Goal: Check status: Check status

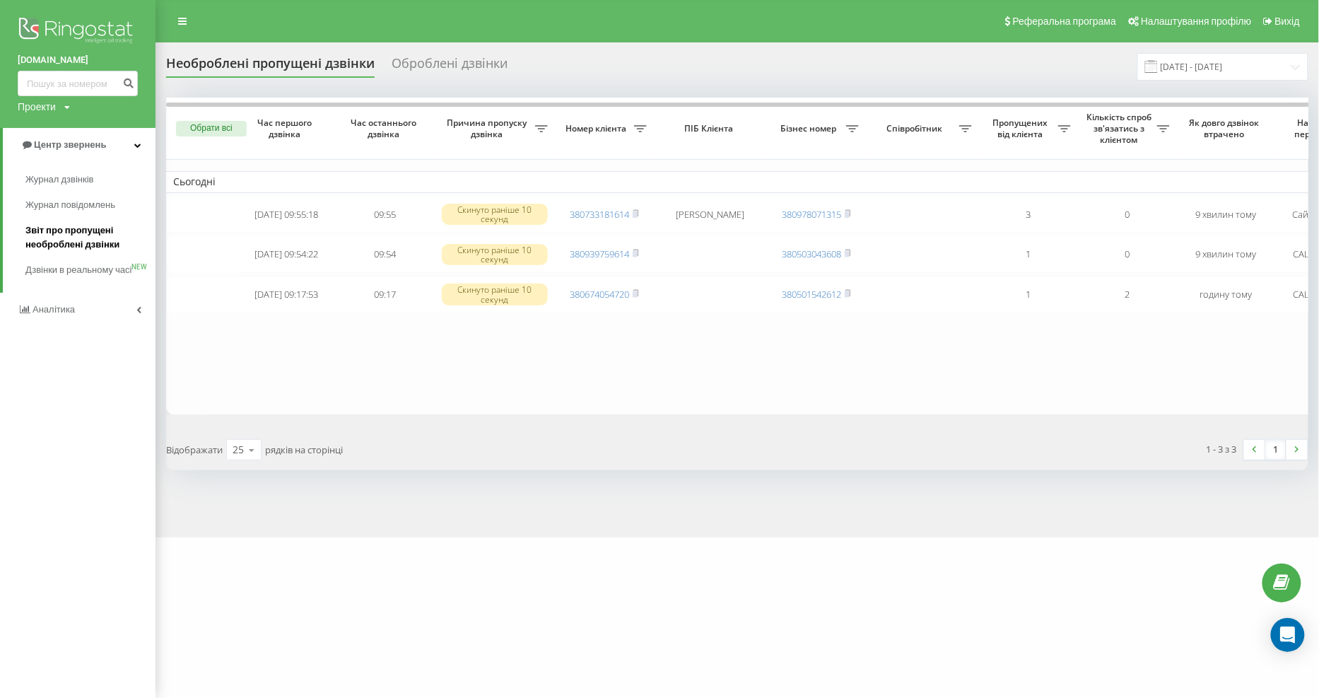
click at [82, 231] on span "Звіт про пропущені необроблені дзвінки" at bounding box center [86, 237] width 123 height 28
click at [74, 237] on span "Звіт про пропущені необроблені дзвінки" at bounding box center [86, 237] width 123 height 28
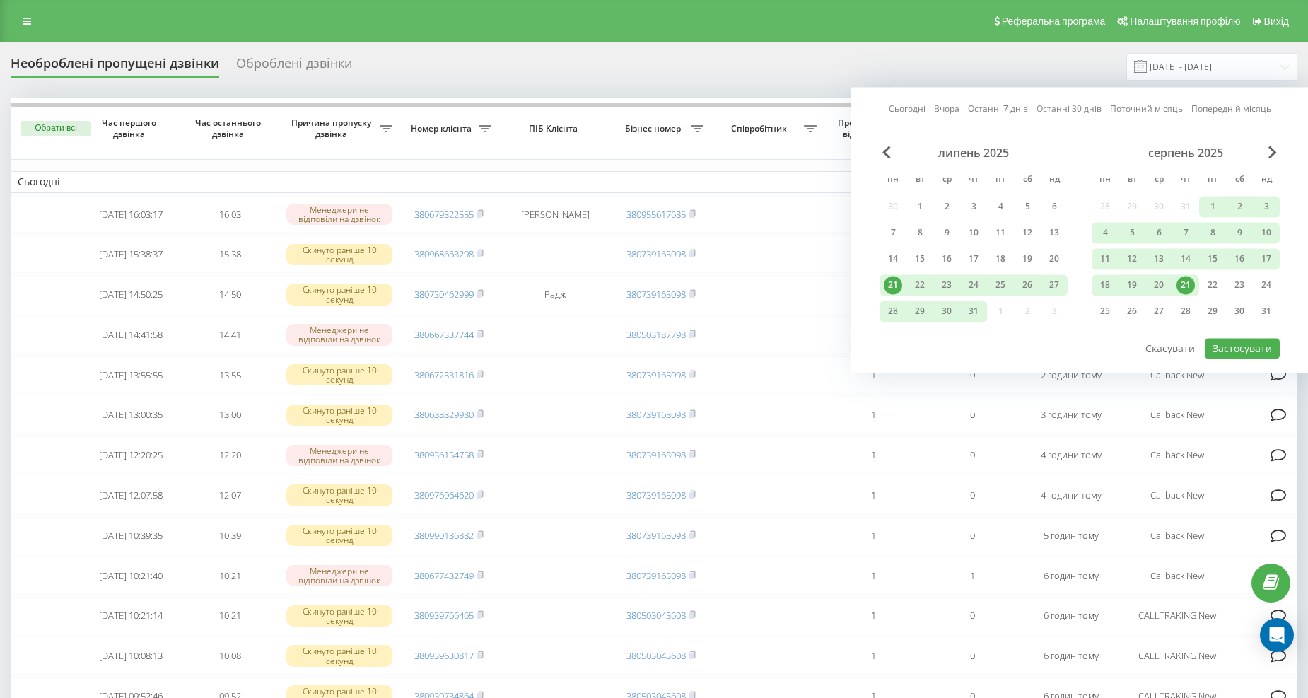
click at [1191, 278] on div "21" at bounding box center [1185, 285] width 18 height 18
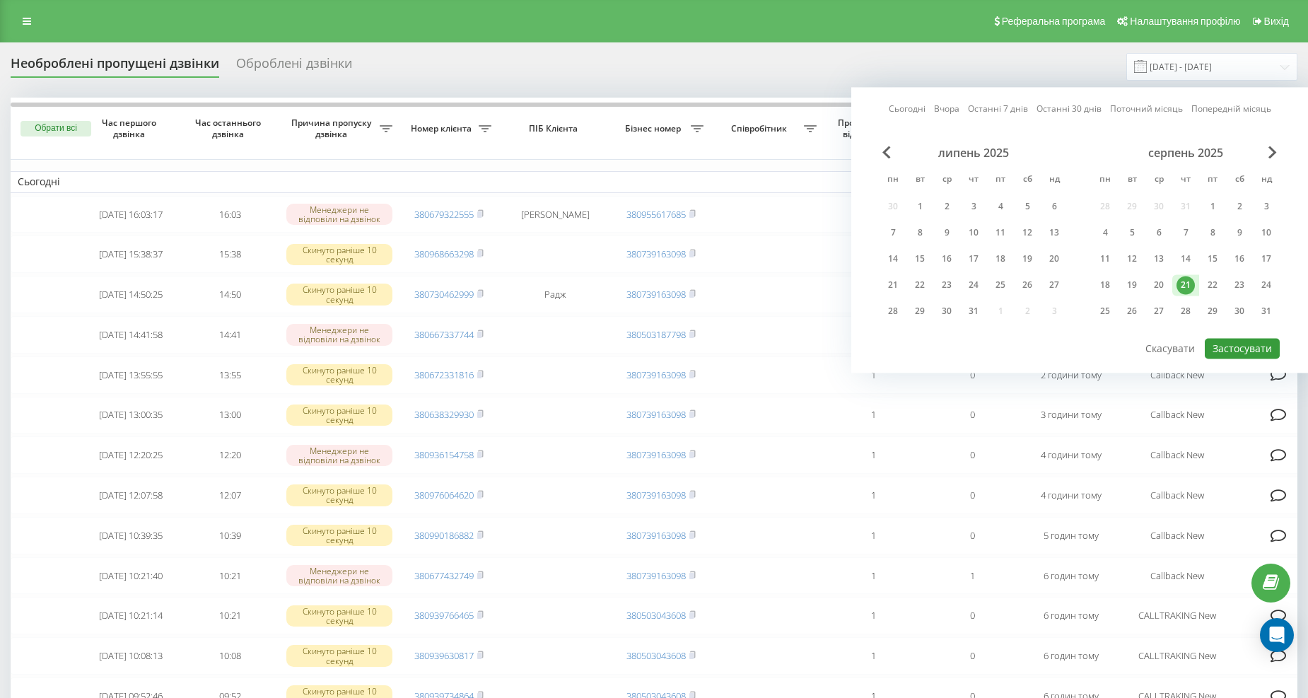
click at [1252, 348] on button "Застосувати" at bounding box center [1241, 348] width 75 height 20
type input "21.08.2025 - 21.08.2025"
